Goal: Task Accomplishment & Management: Use online tool/utility

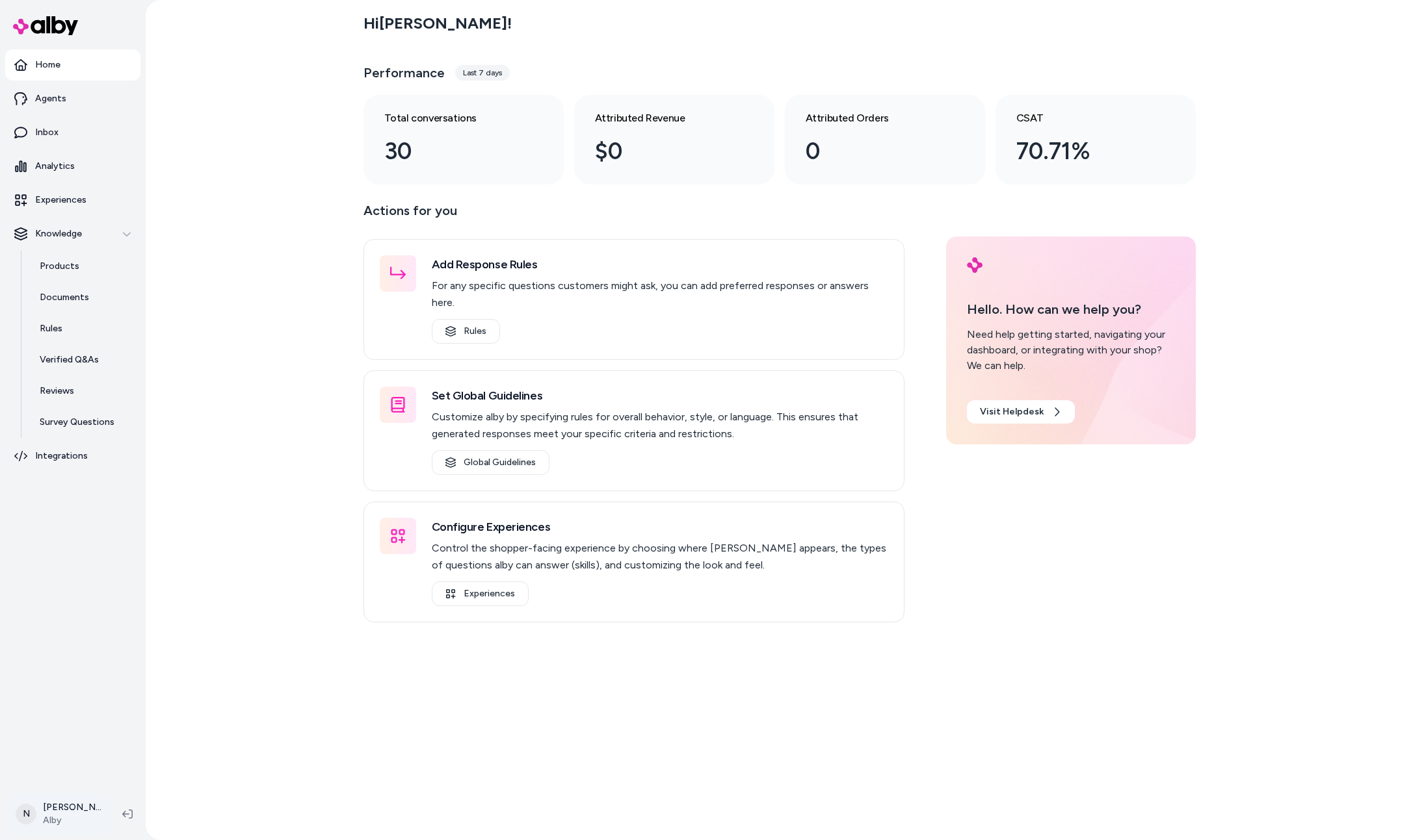
click at [85, 820] on html "Home Agents Inbox Analytics Experiences Knowledge Products Documents Rules Veri…" at bounding box center [706, 420] width 1413 height 840
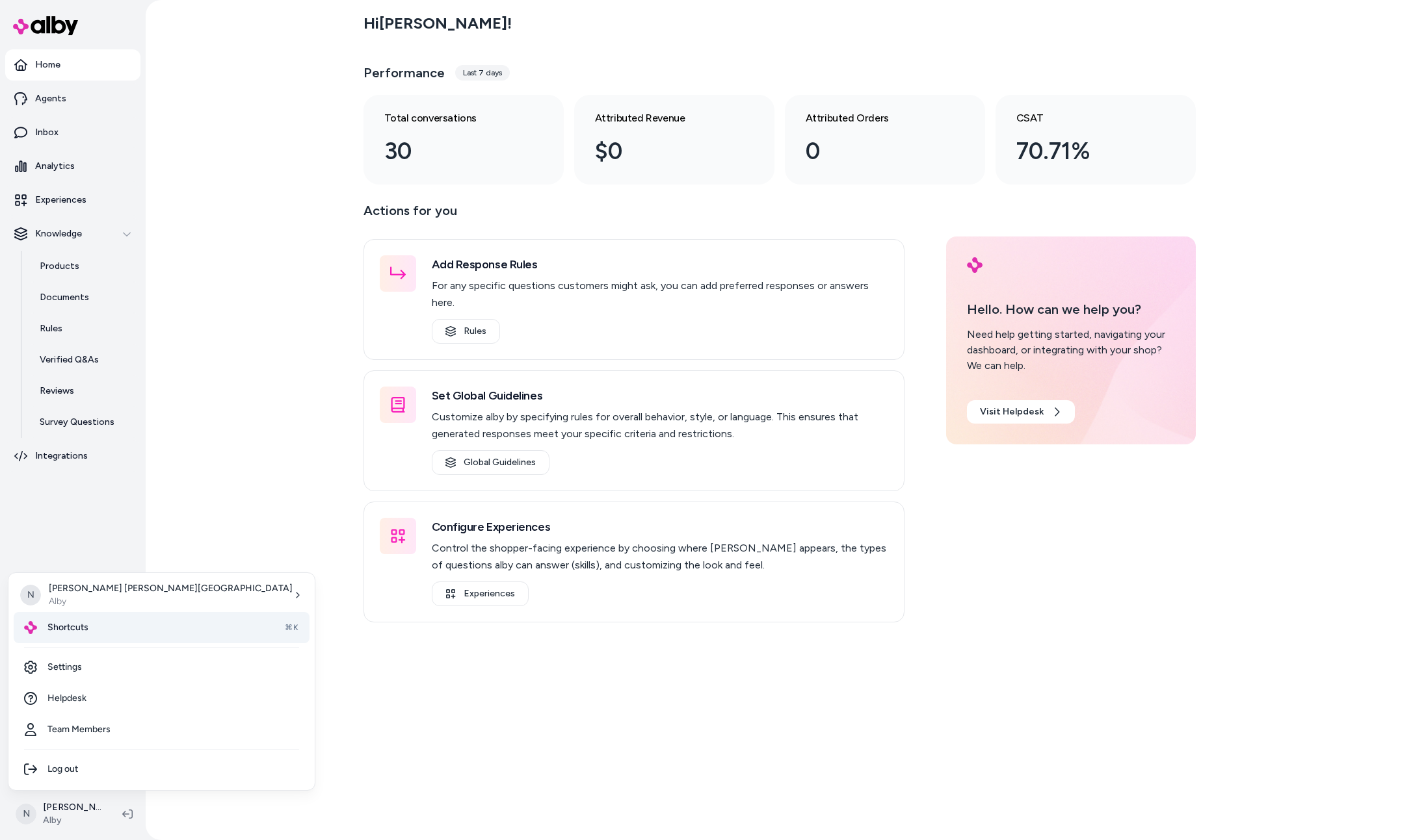
click at [97, 621] on div "Shortcuts ⌘K" at bounding box center [162, 627] width 296 height 31
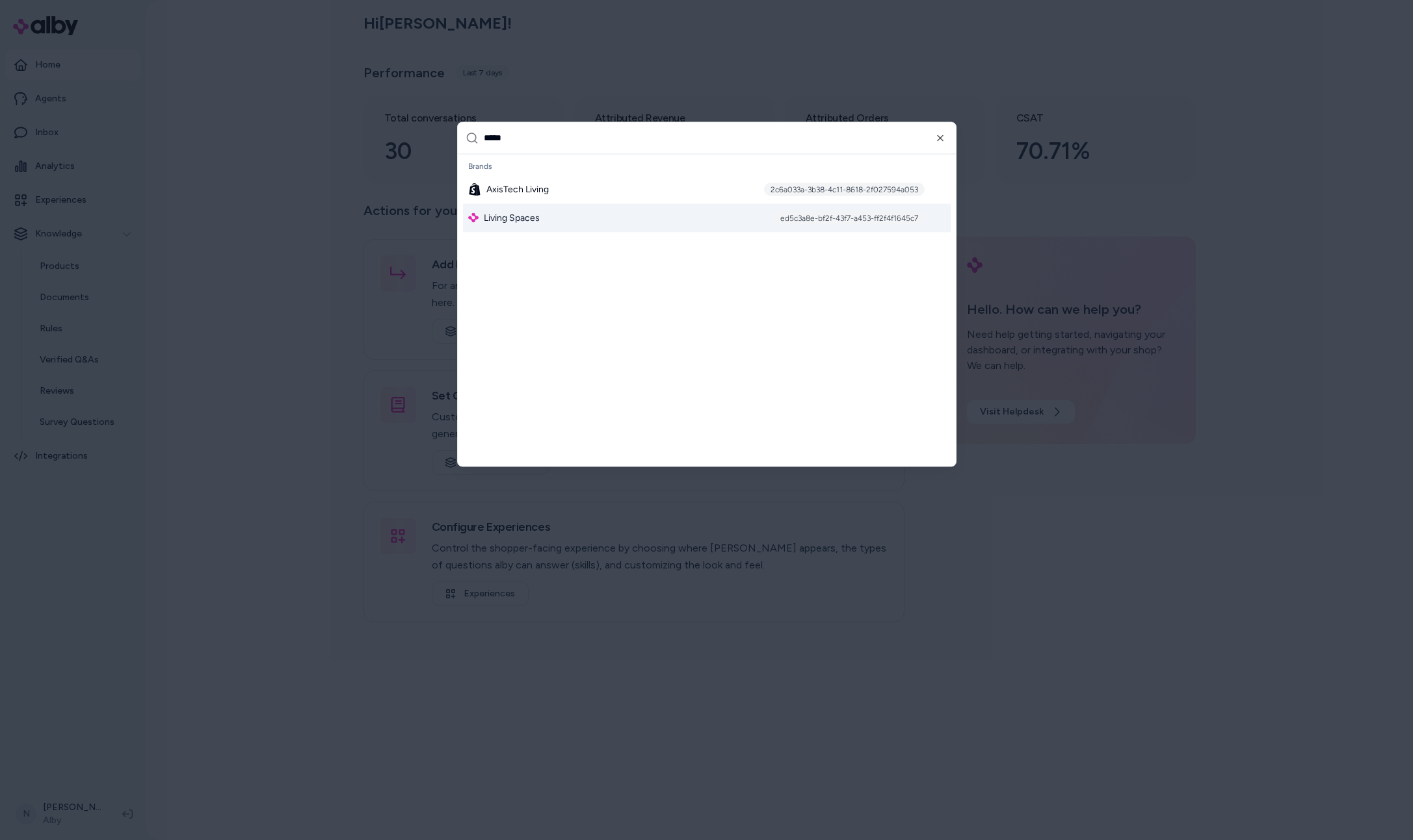
type input "*****"
click at [545, 232] on div "Brands AxisTech Living 2c6a033a-3b38-4c11-8618-2f027594a053 Living Spaces ed5c3…" at bounding box center [707, 194] width 498 height 81
drag, startPoint x: 544, startPoint y: 221, endPoint x: 521, endPoint y: 213, distance: 24.4
click at [544, 221] on div "Living Spaces ed5c3a8e-bf2f-43f7-a453-ff2f4f1645c7" at bounding box center [707, 217] width 488 height 28
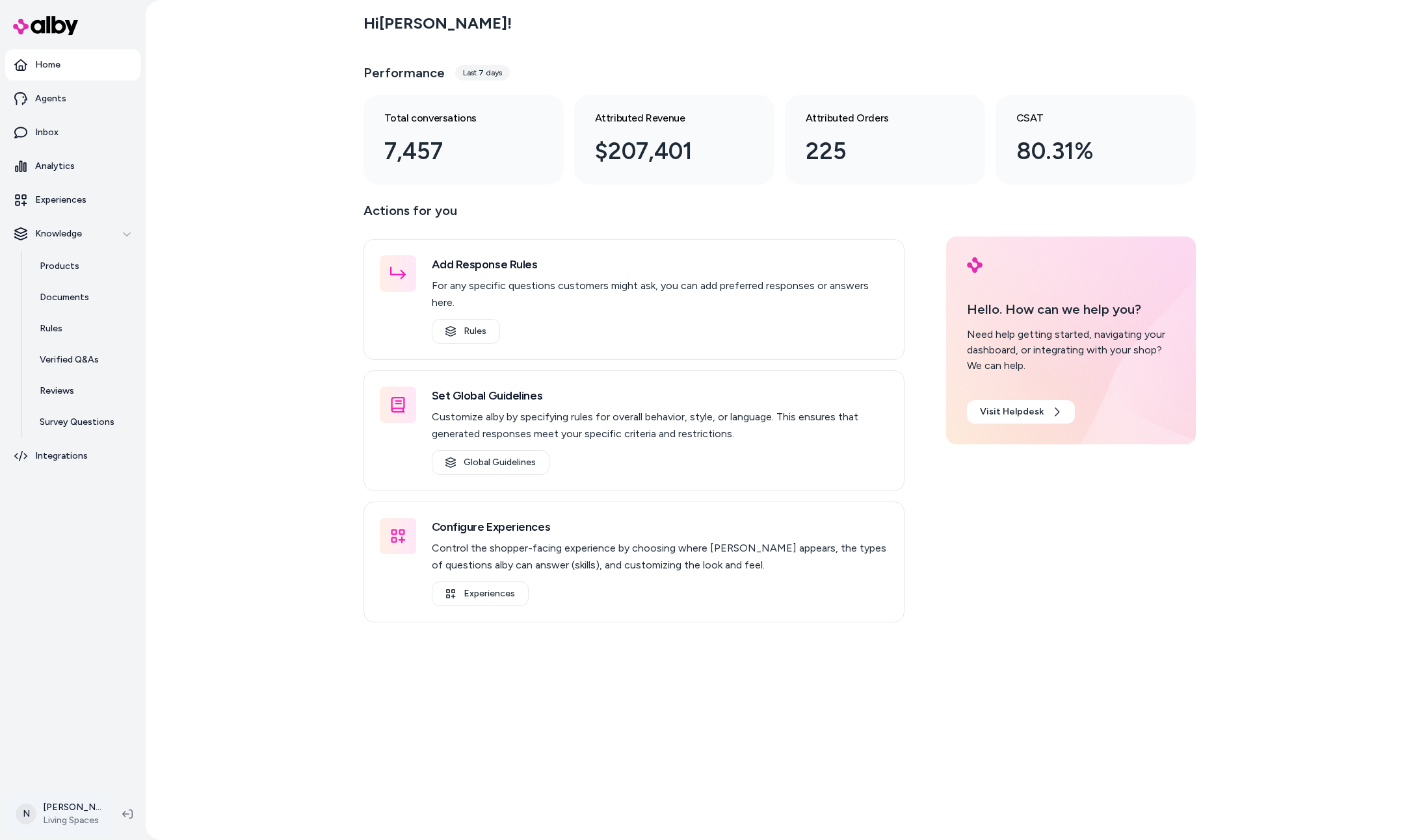
click at [107, 809] on html "Home Agents Inbox Analytics Experiences Knowledge Products Documents Rules Veri…" at bounding box center [706, 420] width 1413 height 840
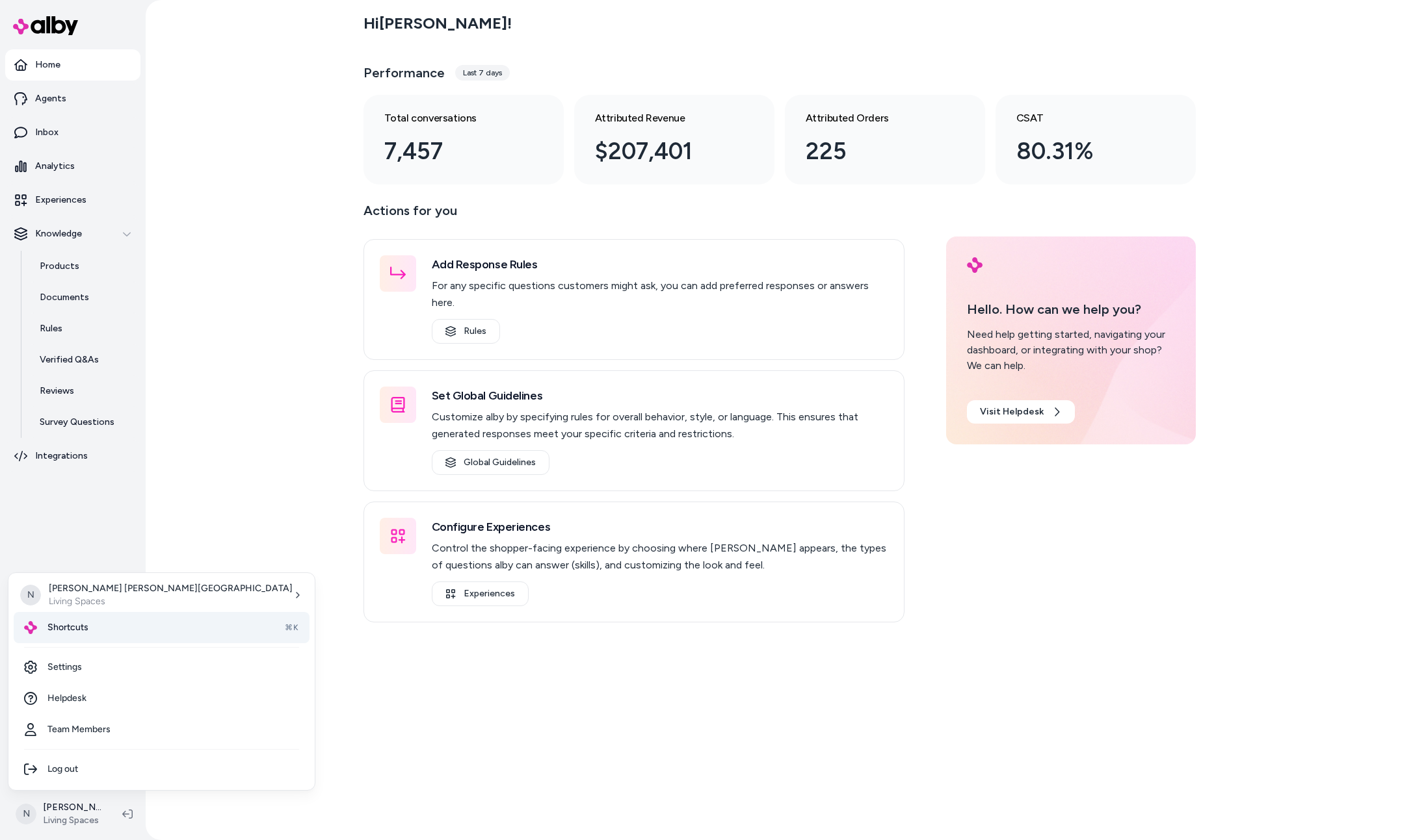
click at [108, 622] on div "Shortcuts ⌘K" at bounding box center [162, 627] width 296 height 31
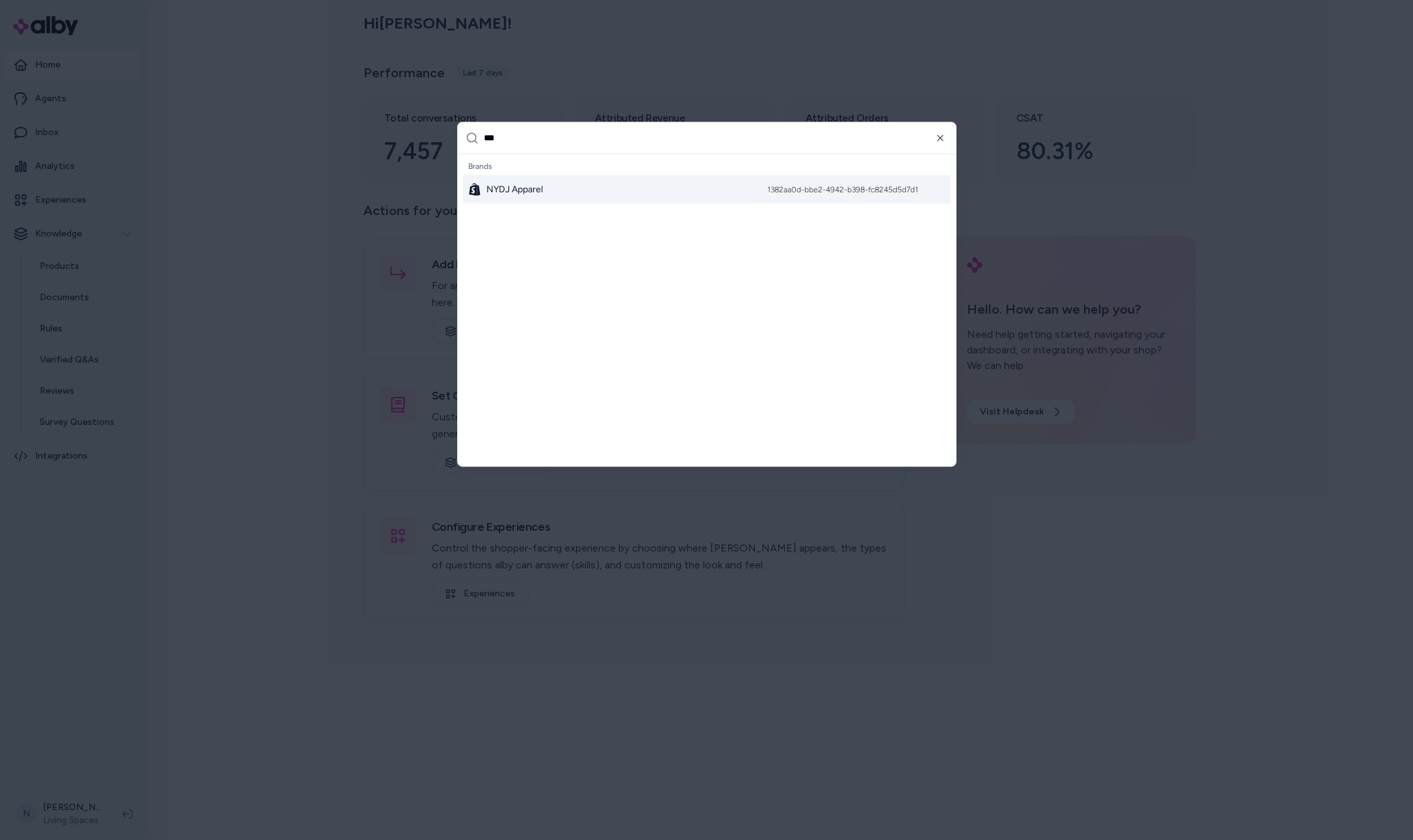
type input "***"
click at [523, 189] on span "NYDJ Apparel" at bounding box center [515, 189] width 57 height 13
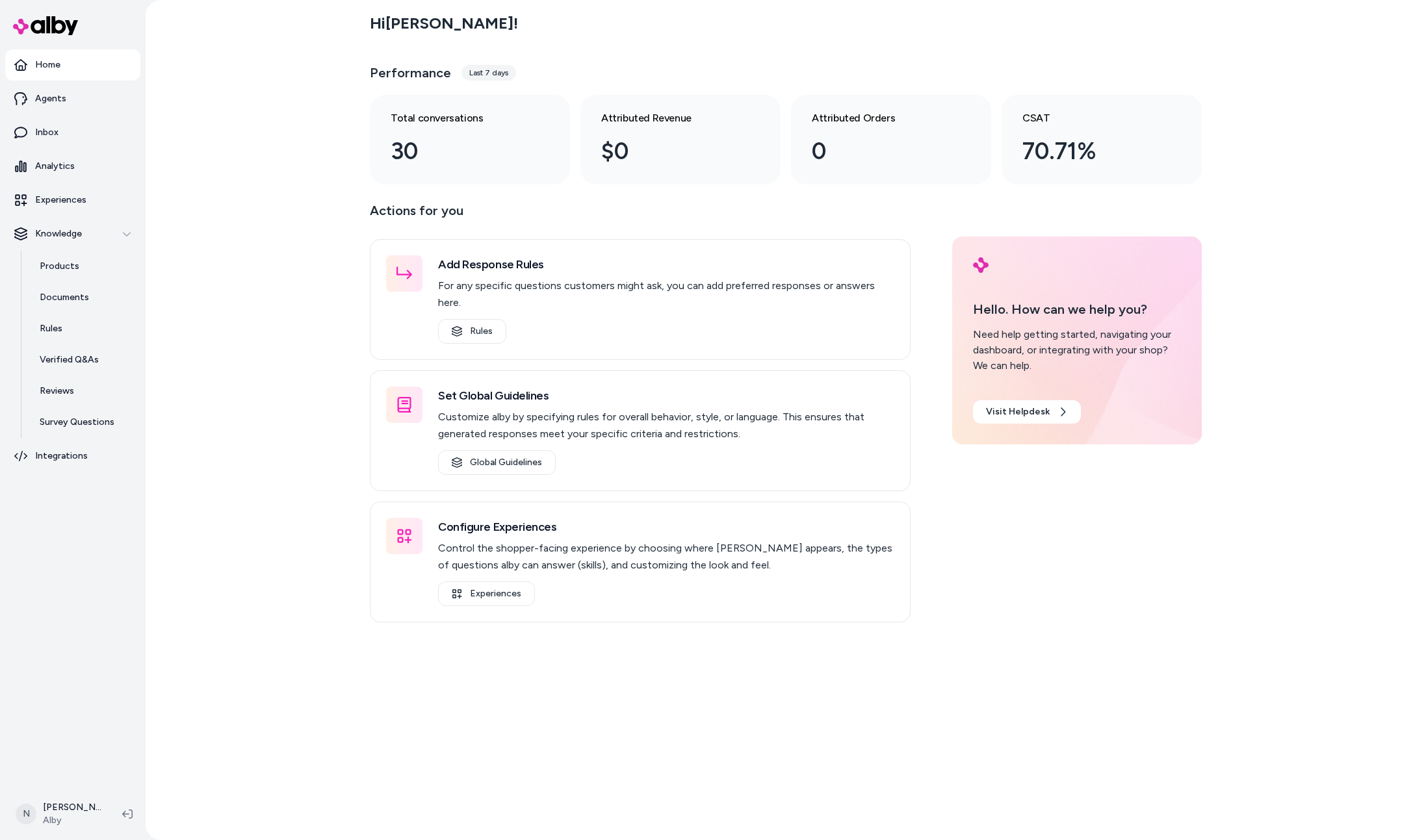
click at [96, 817] on html "Home Agents Inbox Analytics Experiences Knowledge Products Documents Rules Veri…" at bounding box center [713, 420] width 1426 height 840
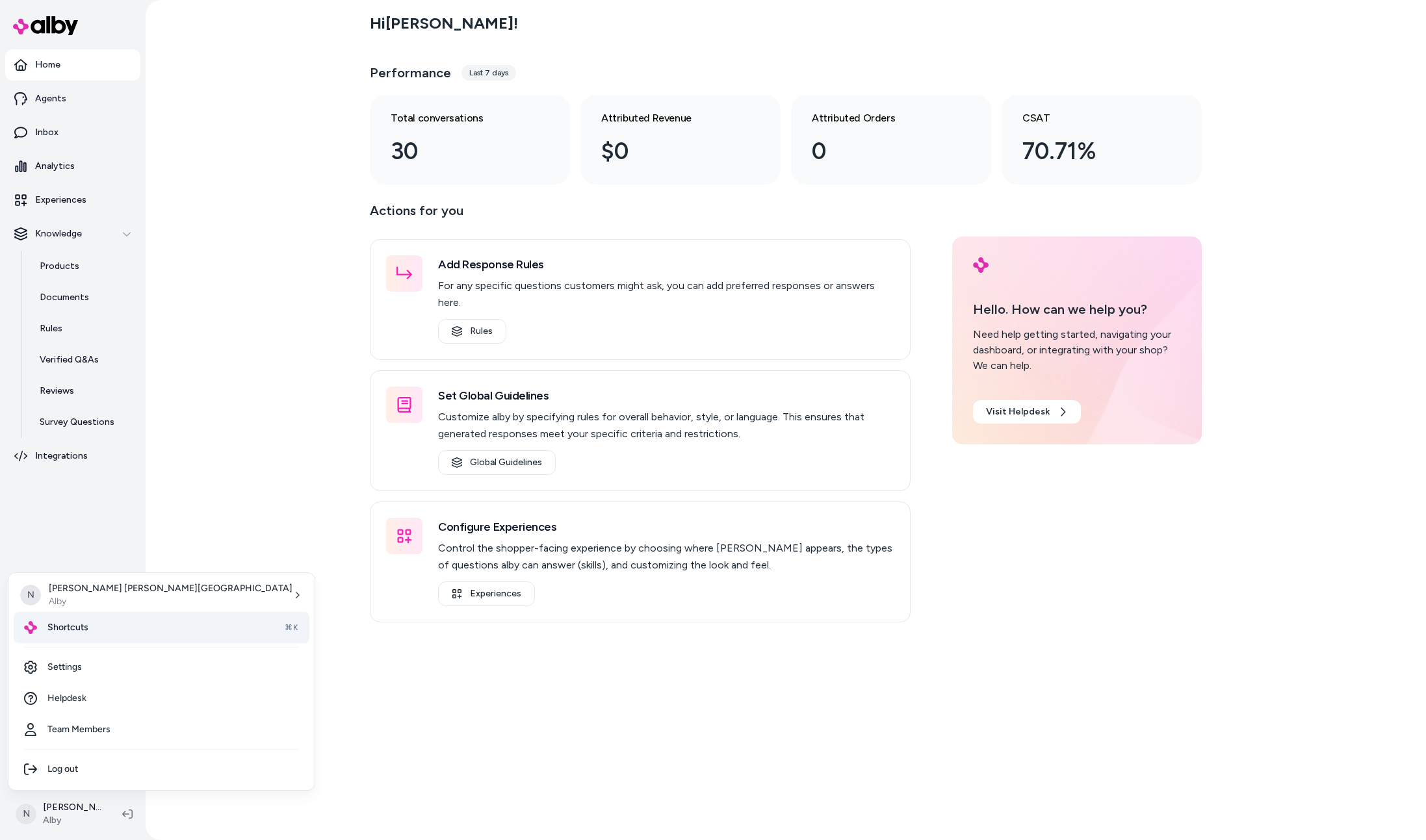
click at [101, 627] on div "Shortcuts ⌘K" at bounding box center [162, 627] width 296 height 31
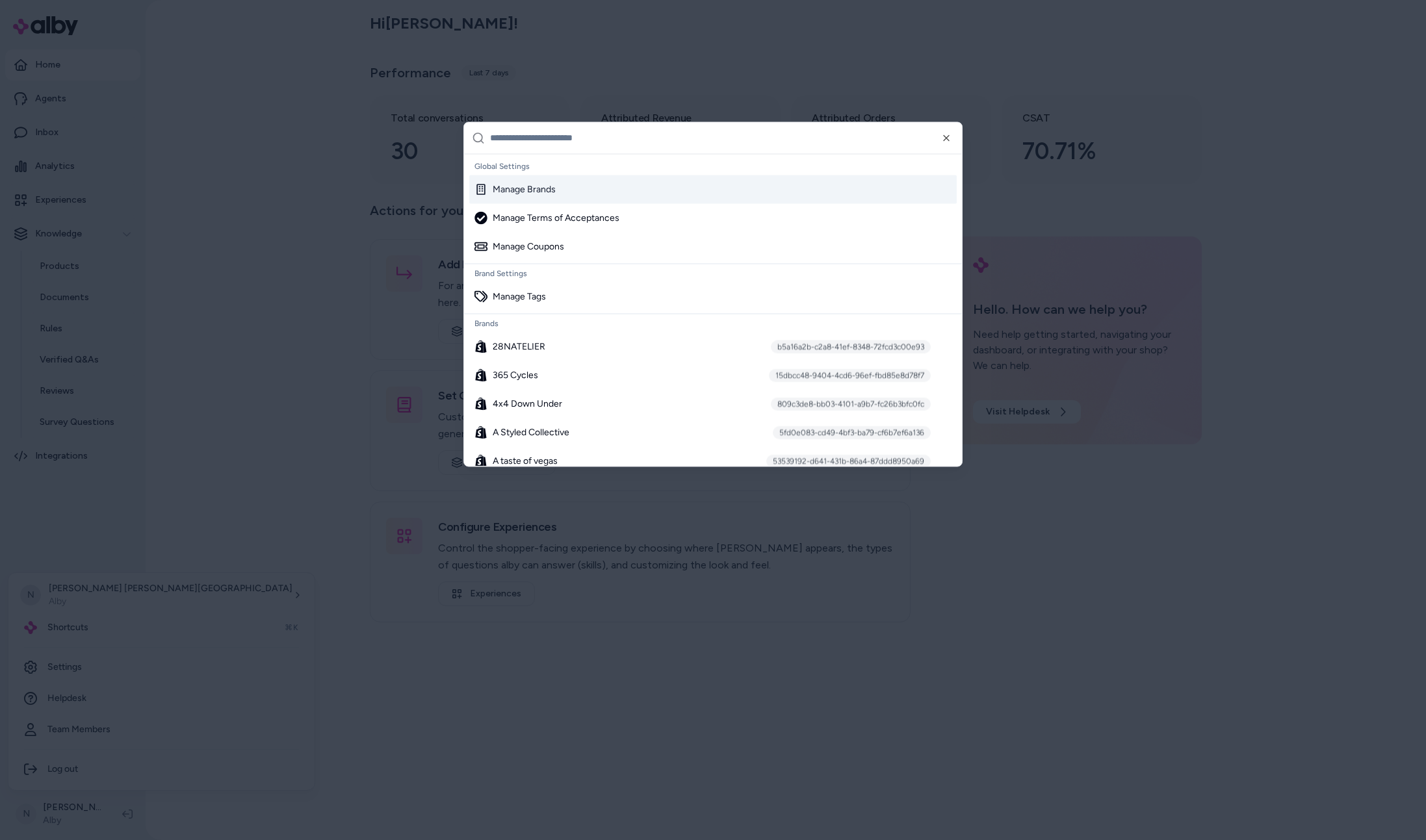
type input "**********"
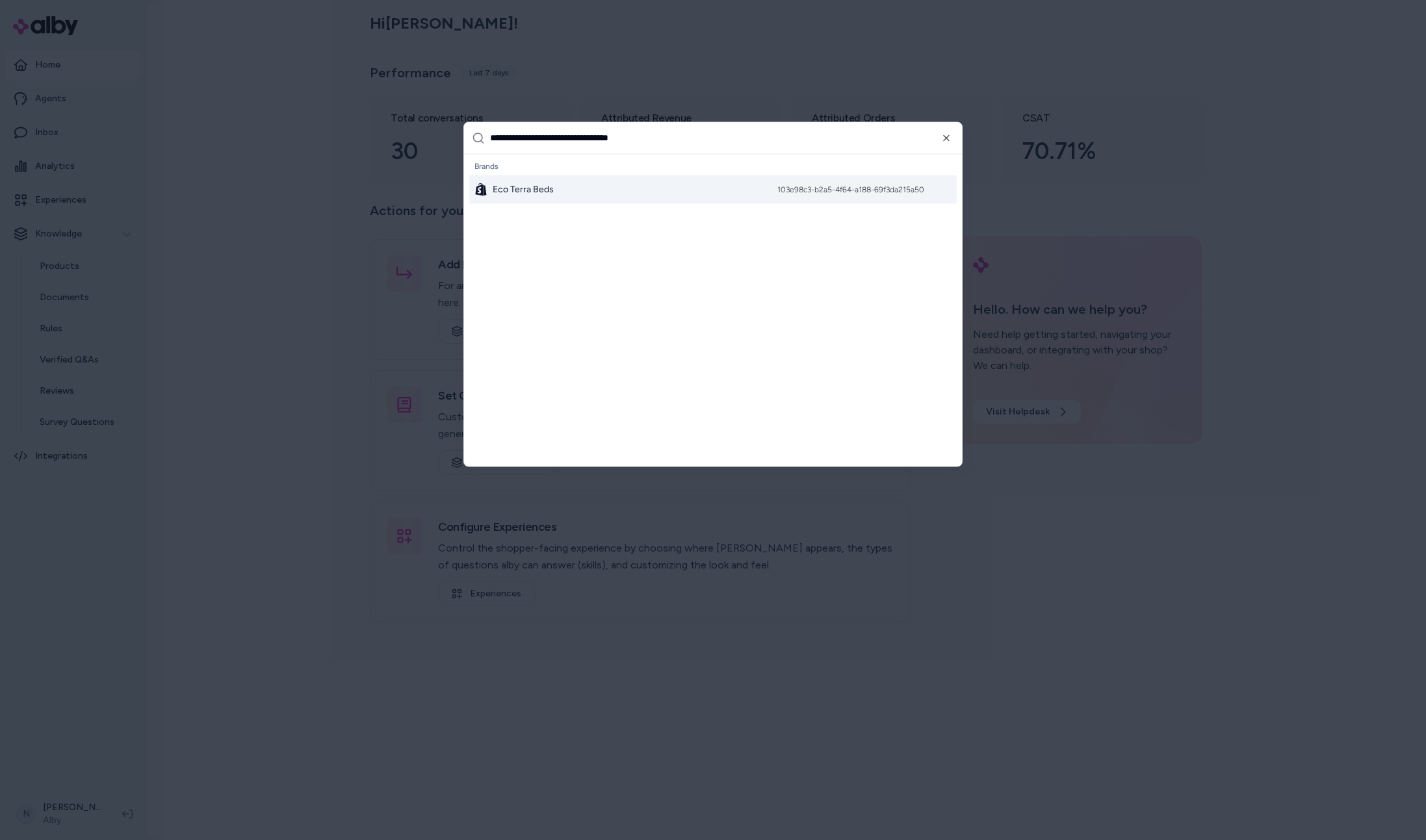
click at [665, 203] on div "Brands Eco Terra Beds 103e98c3-b2a5-4f64-a188-69f3da215a50" at bounding box center [713, 180] width 498 height 52
click at [666, 197] on div "Eco Terra Beds 103e98c3-b2a5-4f64-a188-69f3da215a50" at bounding box center [713, 189] width 488 height 28
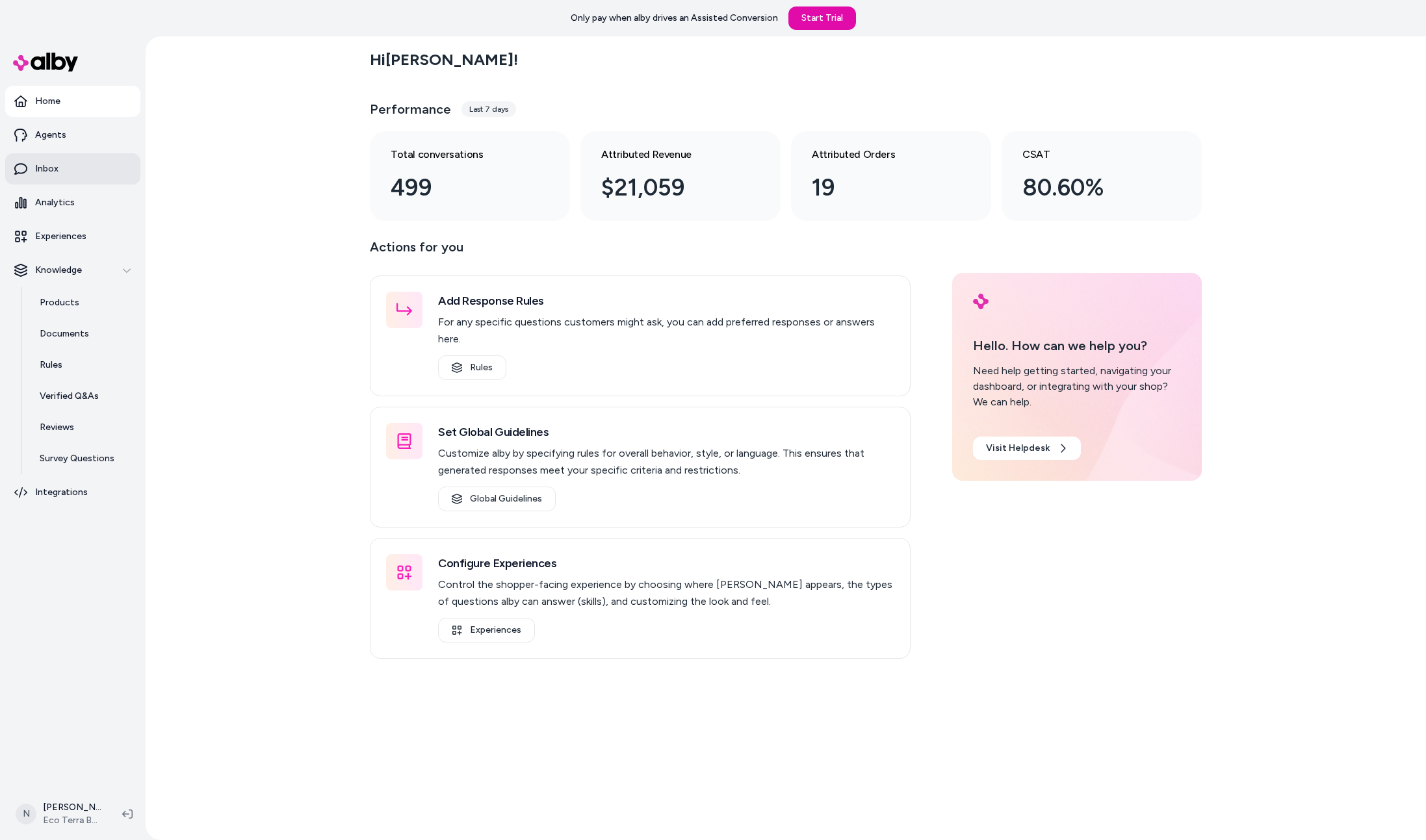
click at [103, 169] on link "Inbox" at bounding box center [73, 168] width 135 height 31
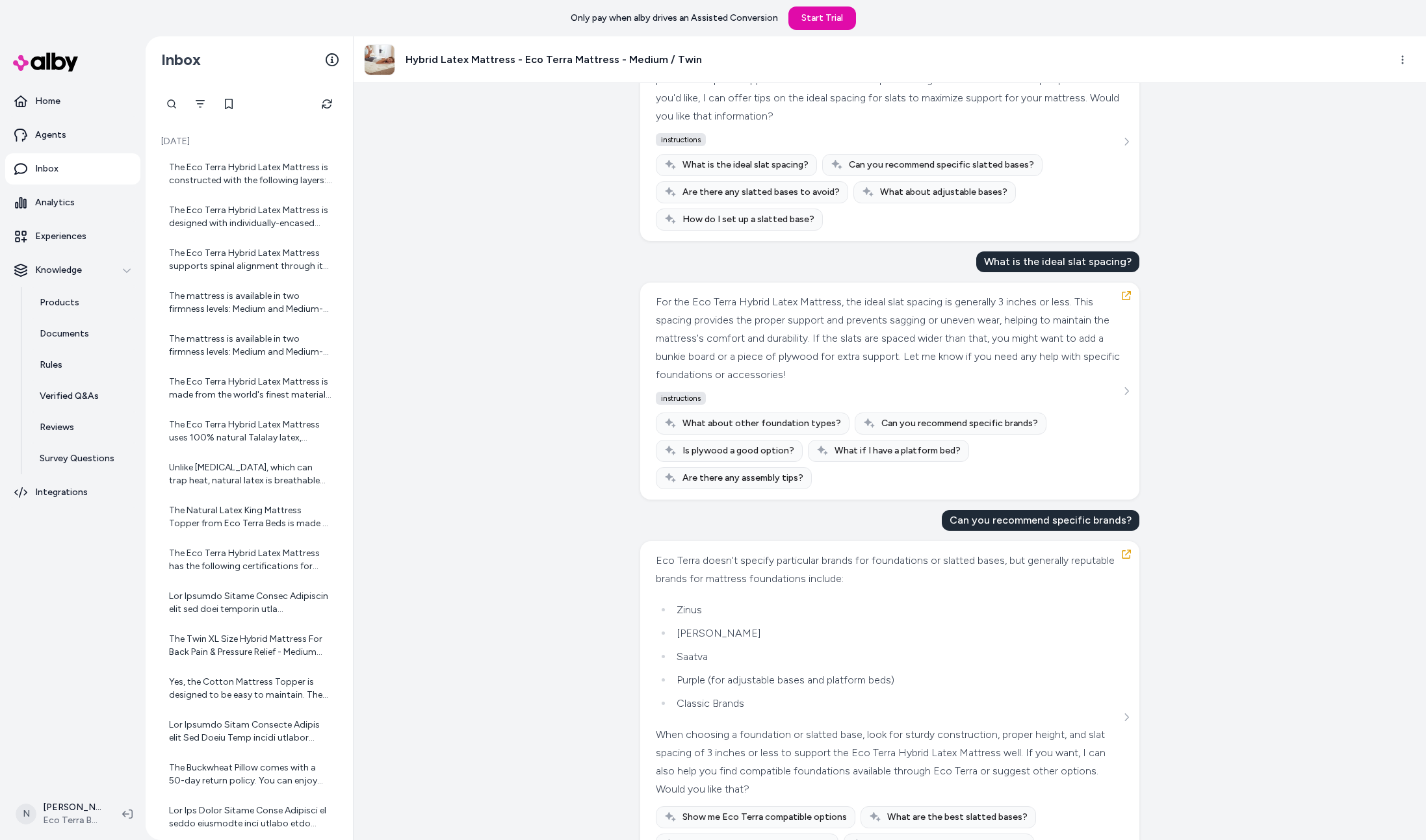
scroll to position [762, 0]
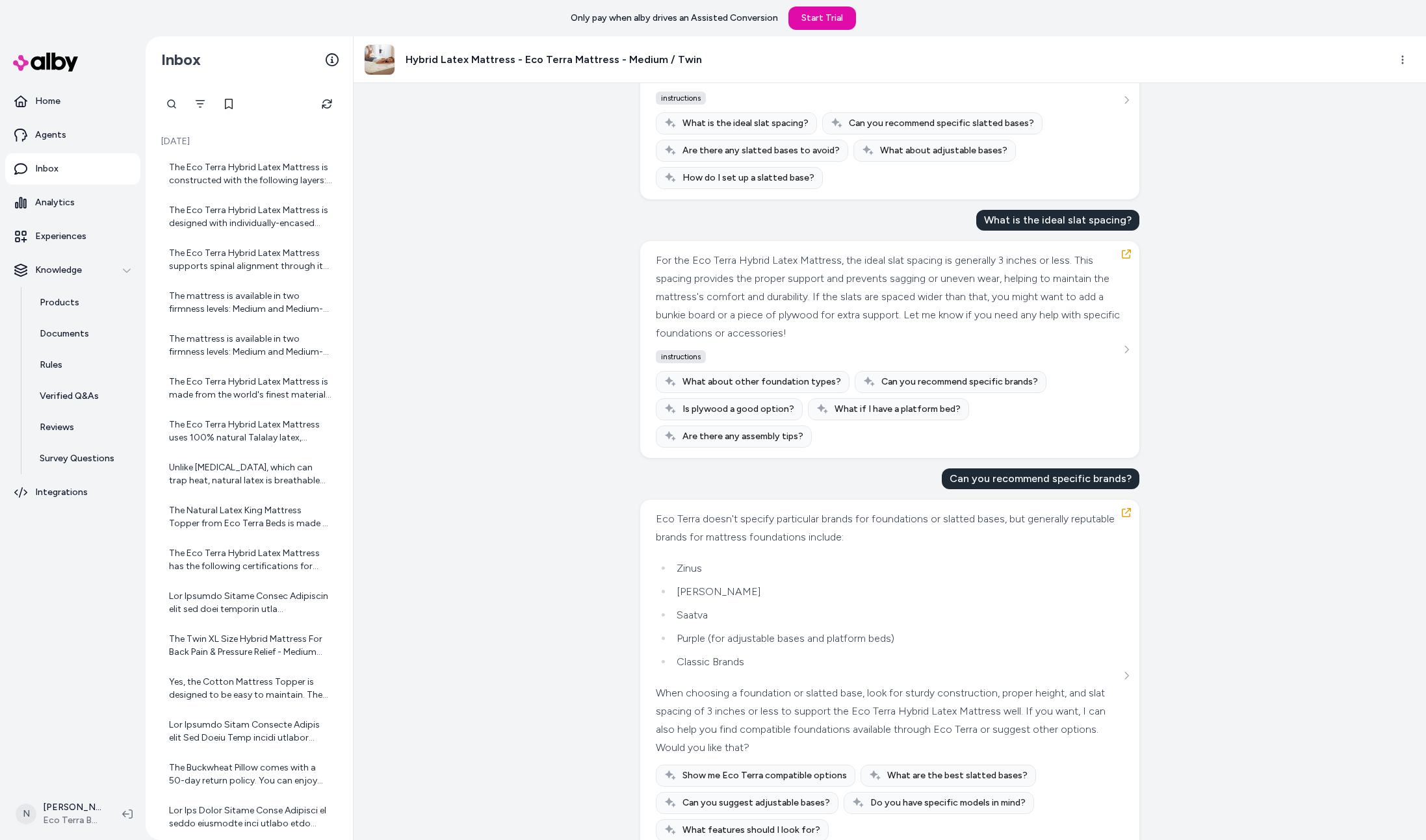
click at [1249, 558] on div "Created from Chat at Jul 10, 2025 · 2:39 PM is a box spring required The Eco Te…" at bounding box center [890, 462] width 1073 height 757
click at [1220, 589] on div "Created from Chat at Jul 10, 2025 · 2:39 PM is a box spring required The Eco Te…" at bounding box center [890, 462] width 1073 height 757
click at [764, 770] on span "Show me Eco Terra compatible options" at bounding box center [765, 776] width 165 height 13
click at [1126, 672] on icon "See more" at bounding box center [1127, 675] width 4 height 8
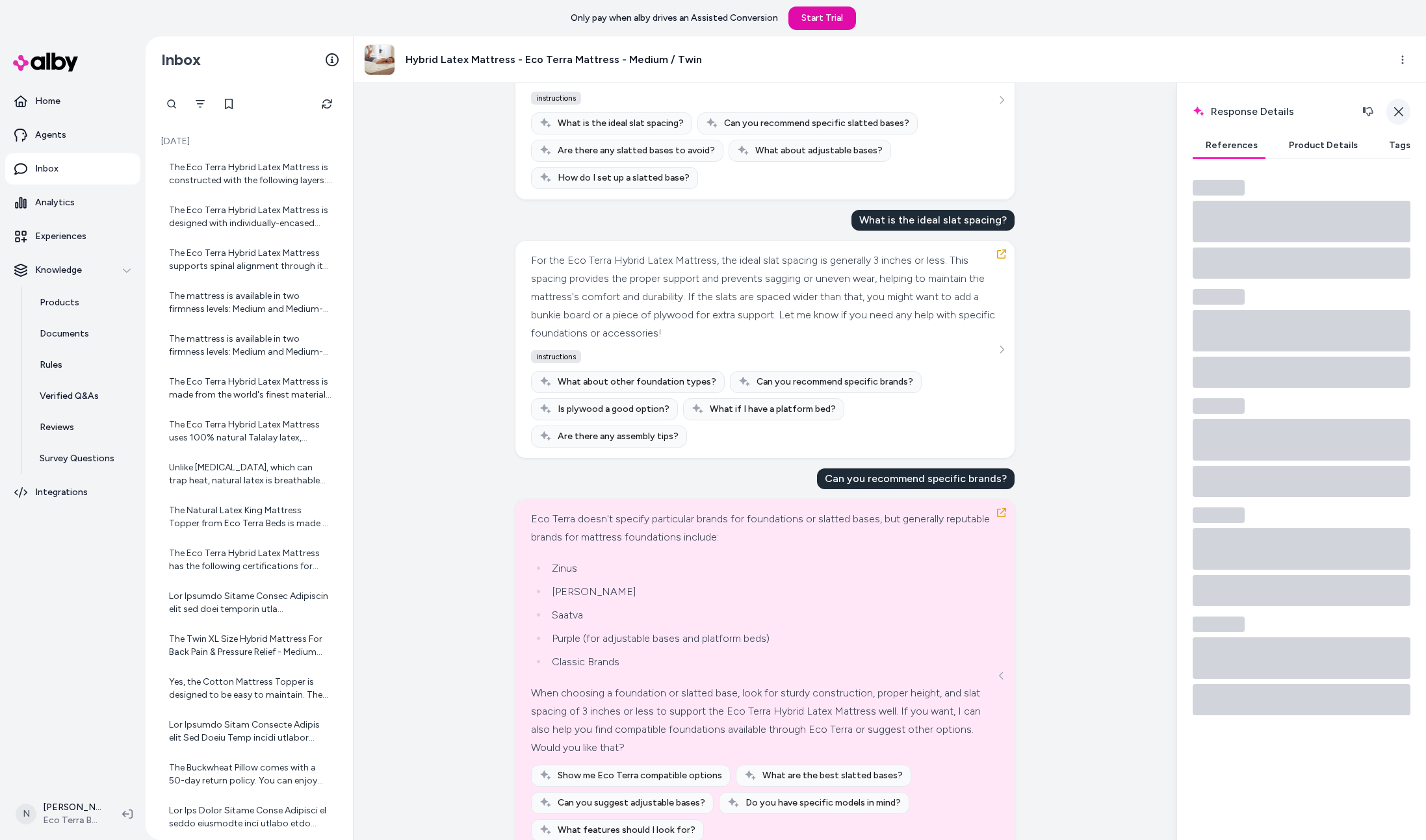
click at [1398, 110] on icon "button" at bounding box center [1399, 112] width 10 height 10
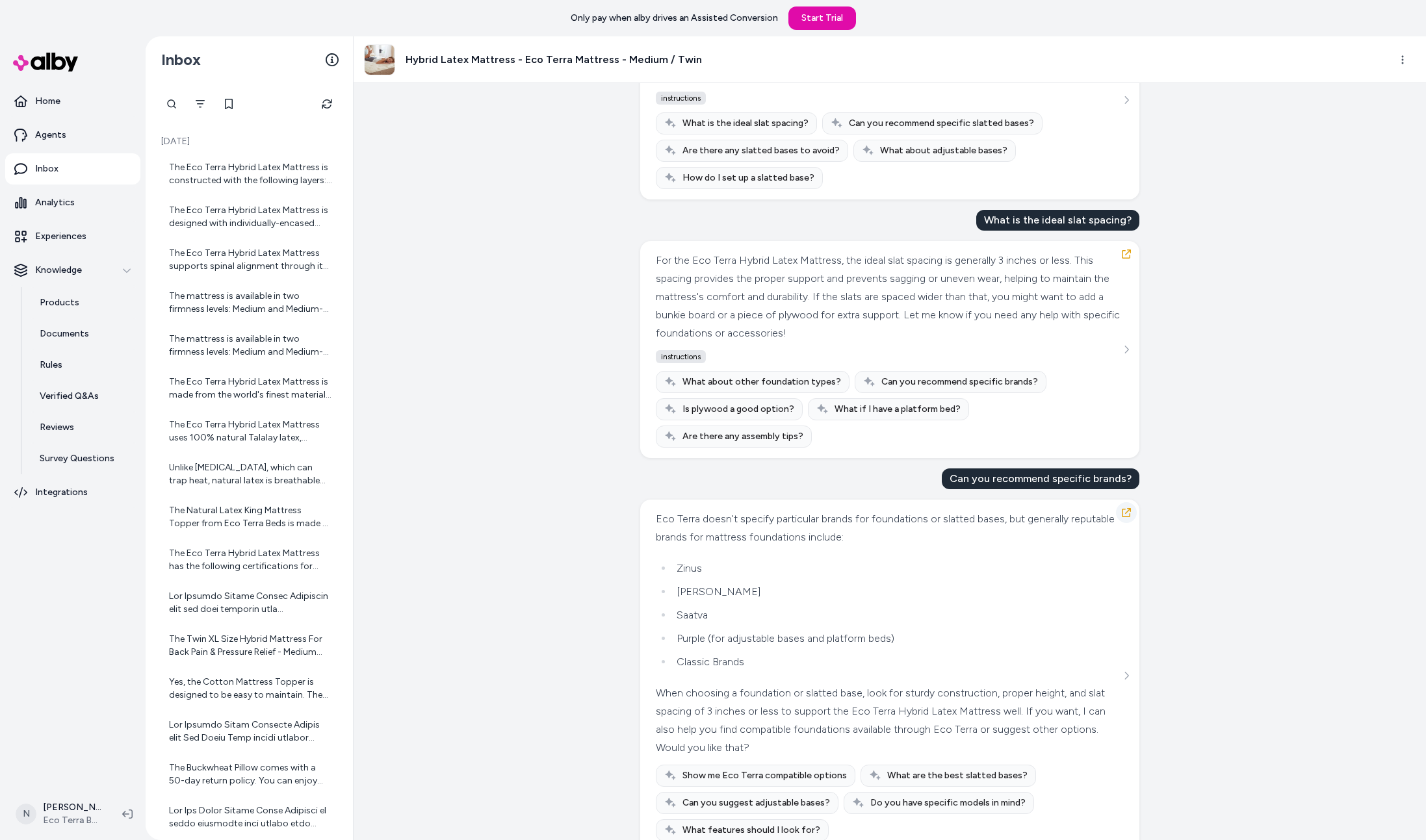
click at [1128, 502] on button "button" at bounding box center [1126, 512] width 21 height 21
click at [1123, 668] on button "See more" at bounding box center [1126, 675] width 15 height 15
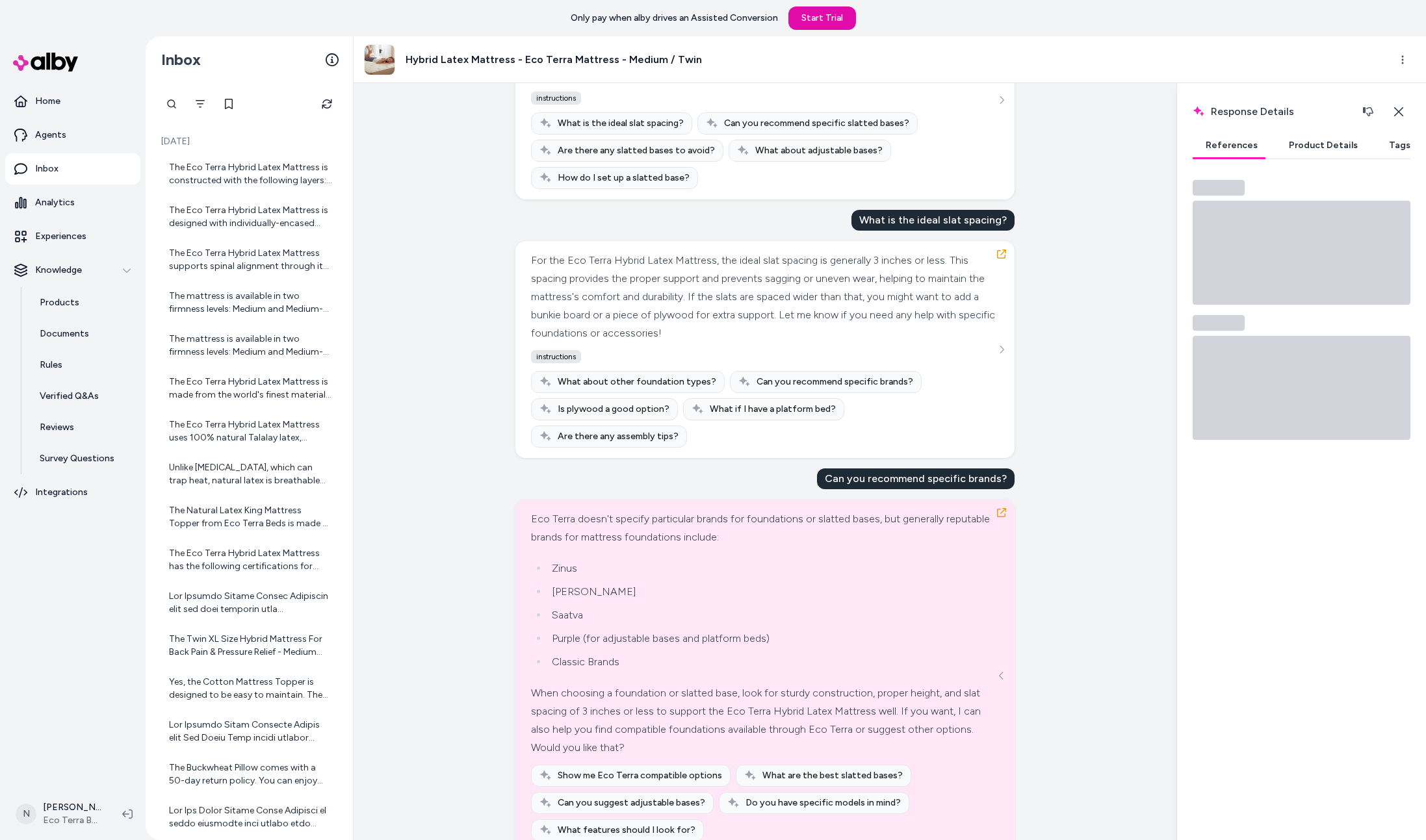
click at [1396, 146] on button "Tags" at bounding box center [1399, 146] width 47 height 26
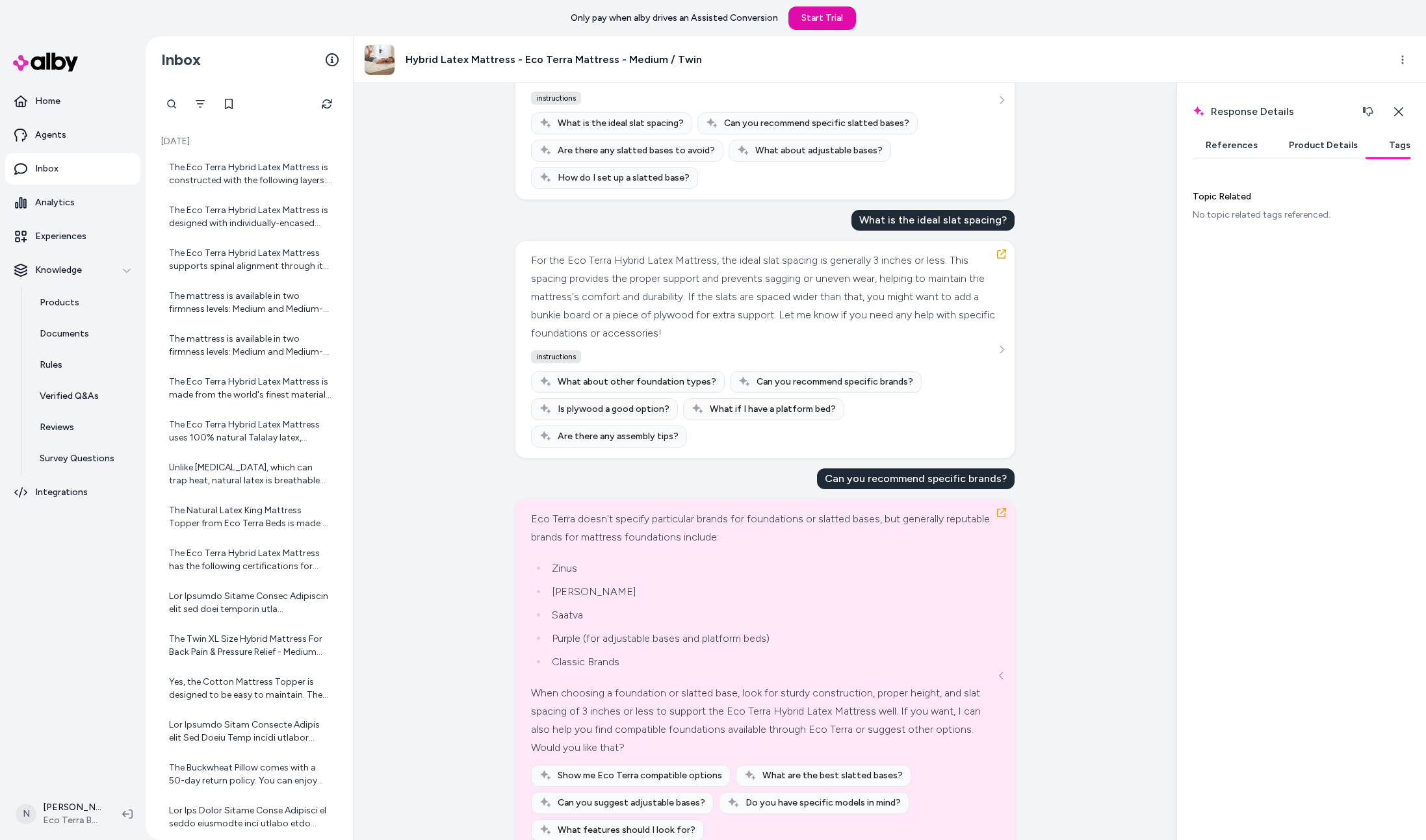
click at [1330, 146] on button "Product Details" at bounding box center [1324, 146] width 95 height 26
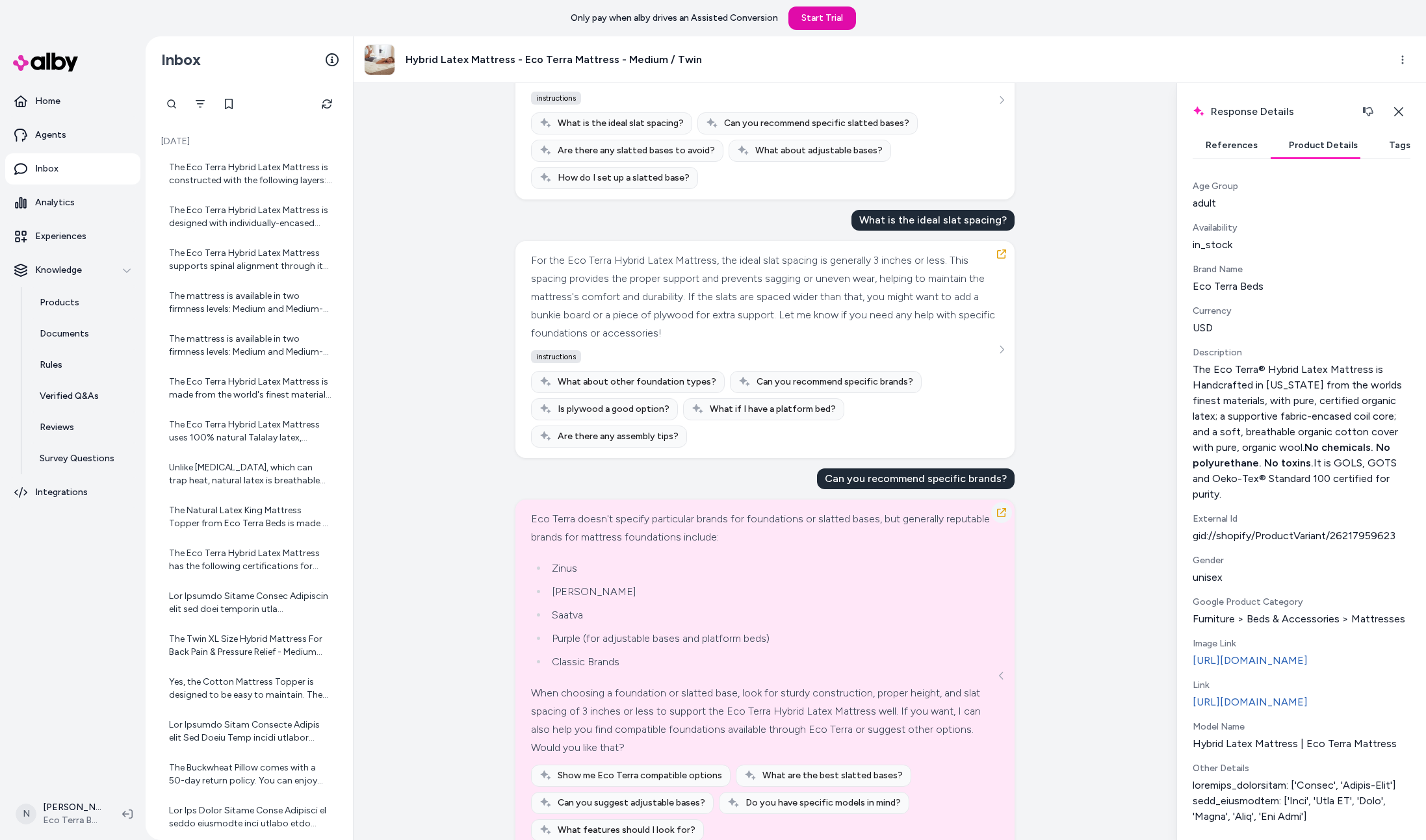
click at [1001, 508] on icon "button" at bounding box center [1001, 513] width 9 height 9
click at [1076, 408] on div "Created from Chat at Jul 10, 2025 · 2:39 PM is a box spring required The Eco Te…" at bounding box center [765, 462] width 823 height 757
click at [1406, 110] on button "Close" at bounding box center [1398, 112] width 24 height 26
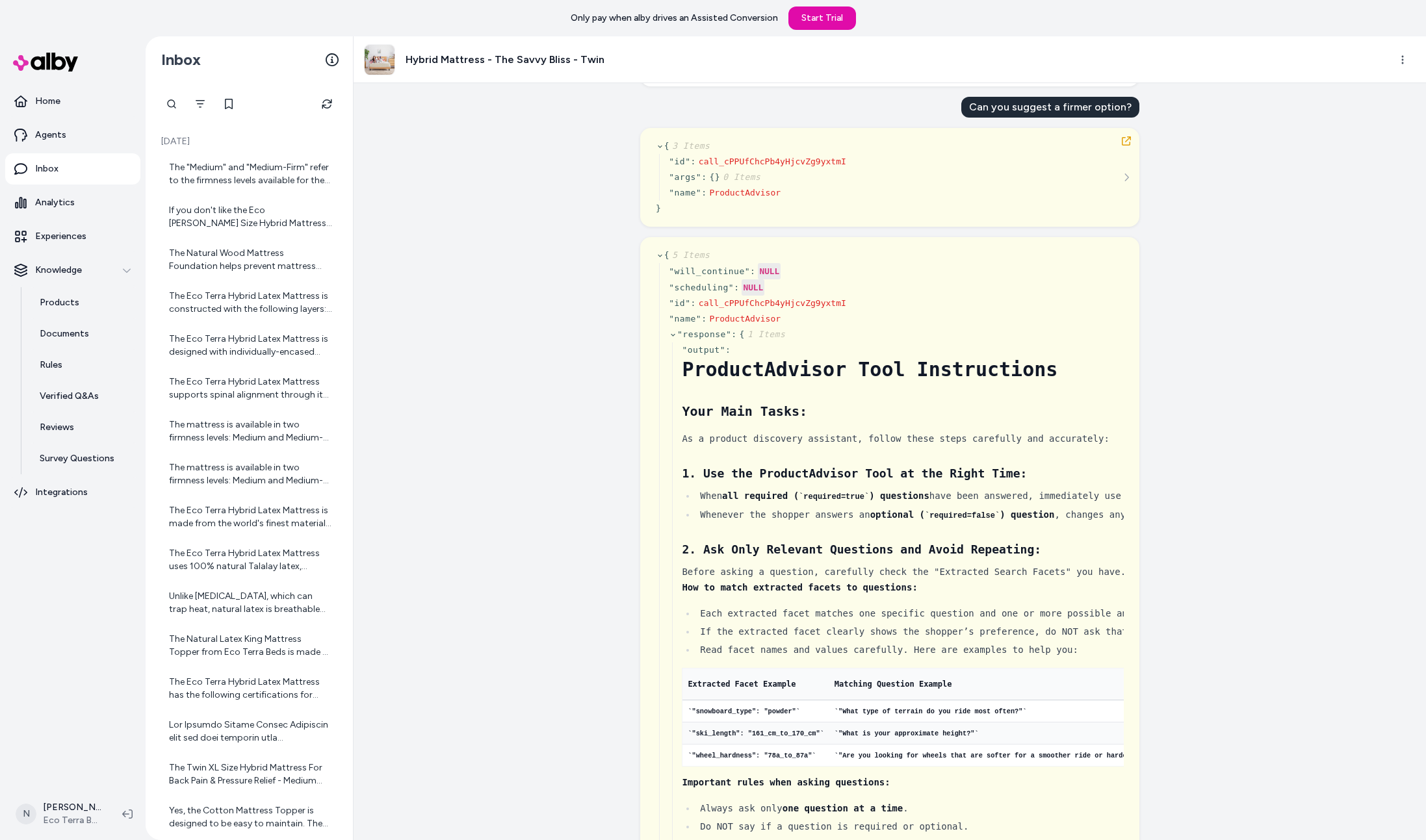
scroll to position [762, 0]
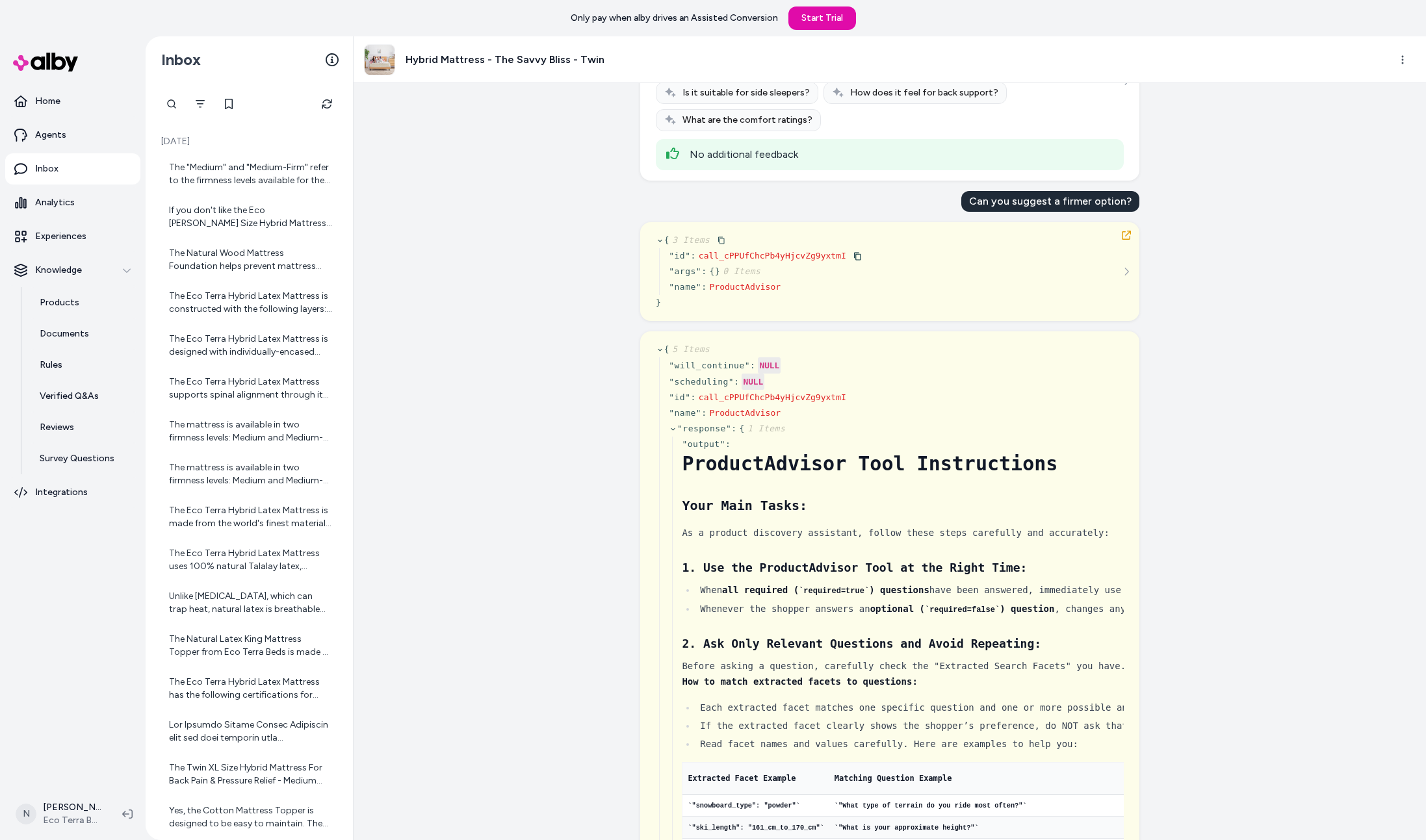
click at [755, 250] on div "" id " : call_cPPUfChcPb4yHjcvZg9yxtmI" at bounding box center [766, 255] width 193 height 15
copy span "call_cPPUfChcPb4yHjcvZg9yxtmI"
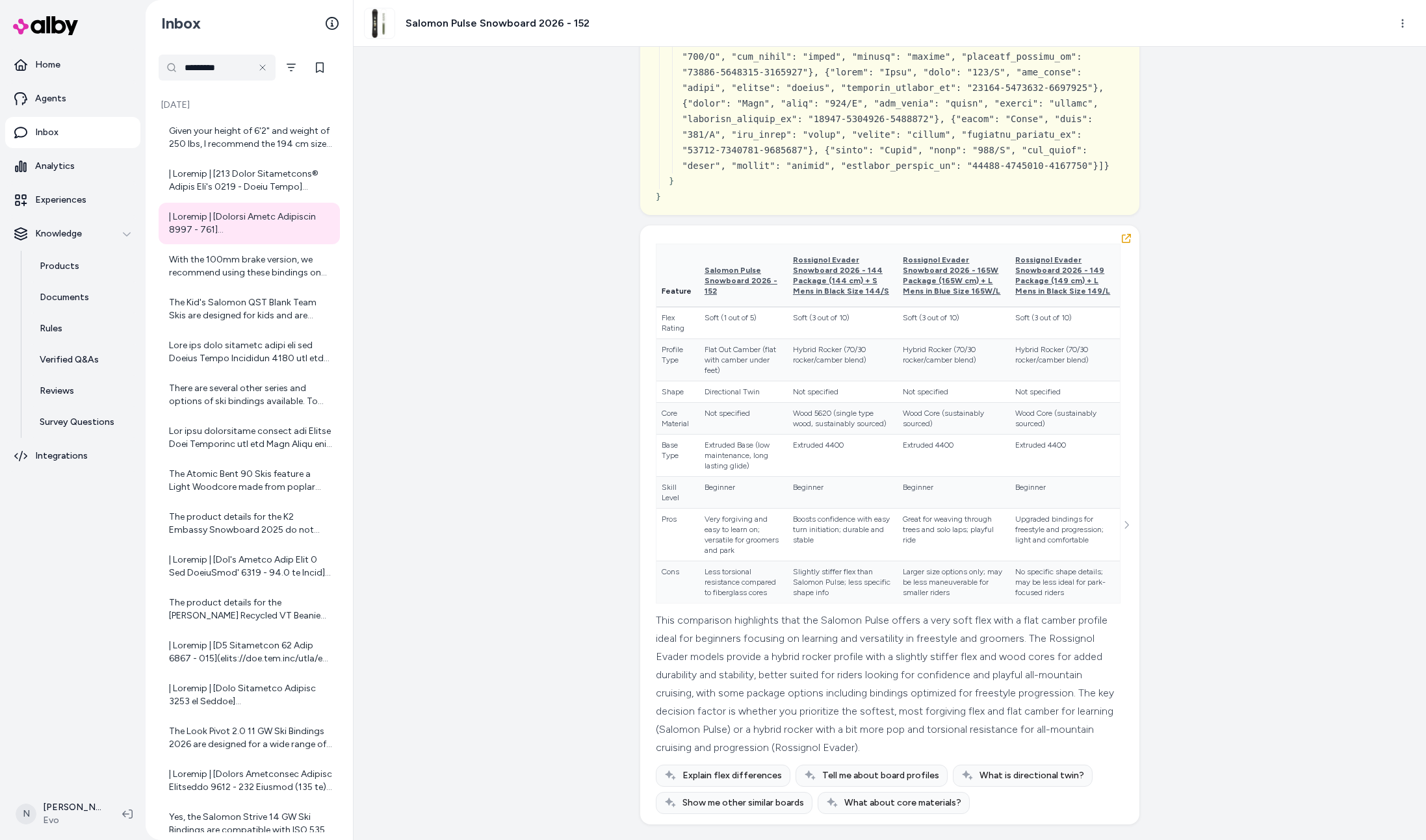
scroll to position [9012, 0]
